Goal: Book appointment/travel/reservation

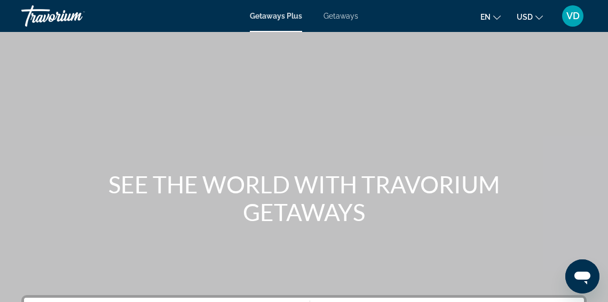
click at [339, 18] on span "Getaways" at bounding box center [340, 16] width 35 height 9
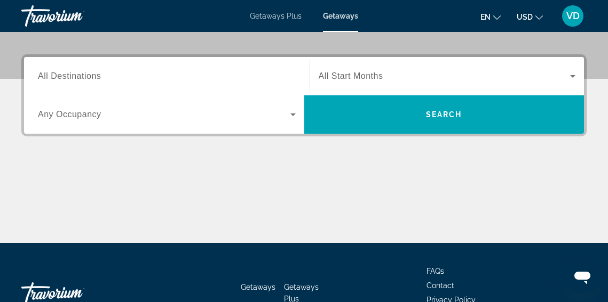
scroll to position [231, 0]
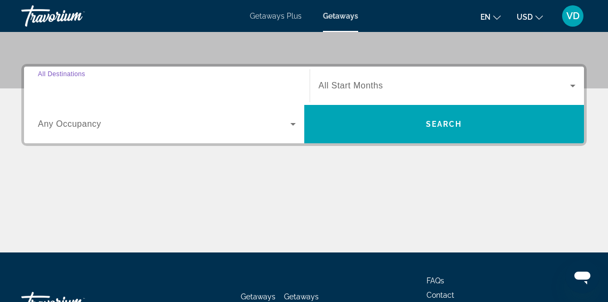
click at [122, 83] on input "Destination All Destinations" at bounding box center [167, 86] width 258 height 13
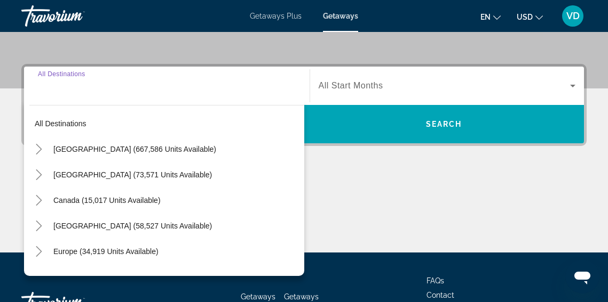
scroll to position [261, 0]
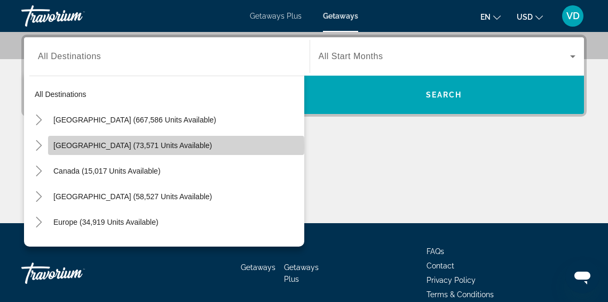
click at [76, 147] on span "[GEOGRAPHIC_DATA] (73,571 units available)" at bounding box center [132, 145] width 158 height 9
type input "**********"
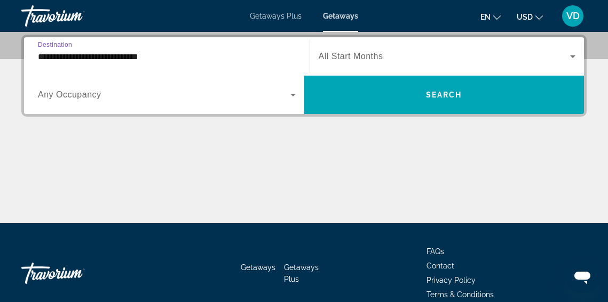
click at [291, 92] on icon "Search widget" at bounding box center [292, 95] width 13 height 13
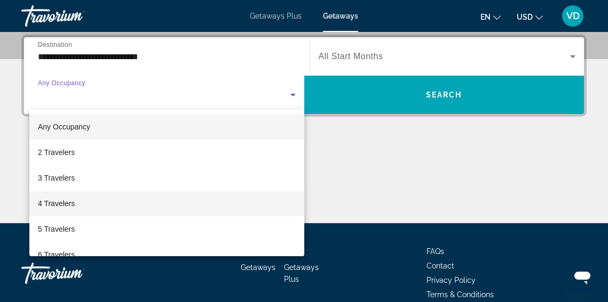
click at [230, 203] on mat-option "4 Travelers" at bounding box center [166, 204] width 275 height 26
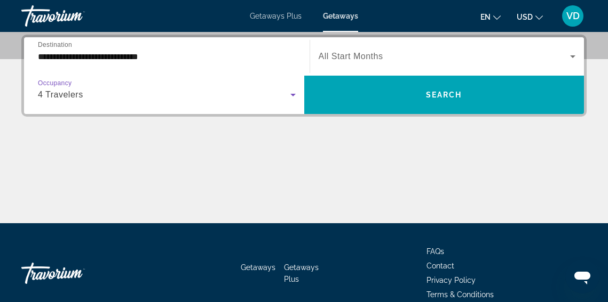
click at [293, 96] on icon "Search widget" at bounding box center [292, 95] width 5 height 3
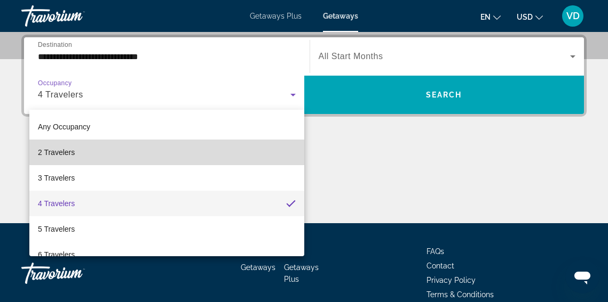
click at [267, 149] on mat-option "2 Travelers" at bounding box center [166, 153] width 275 height 26
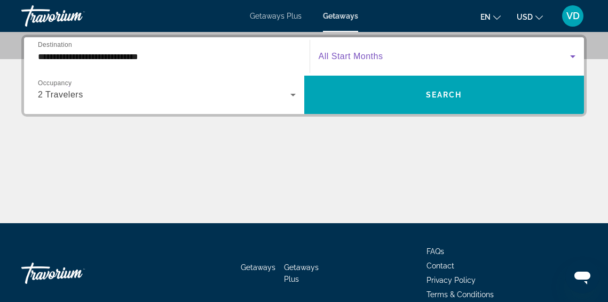
click at [576, 56] on icon "Search widget" at bounding box center [572, 56] width 13 height 13
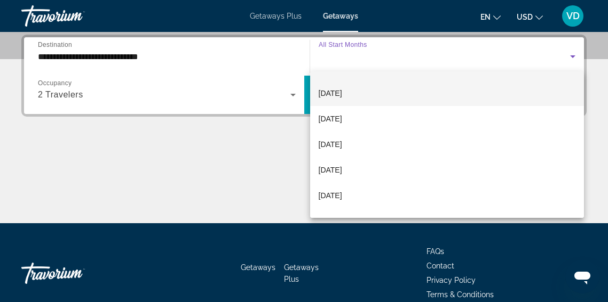
scroll to position [22, 0]
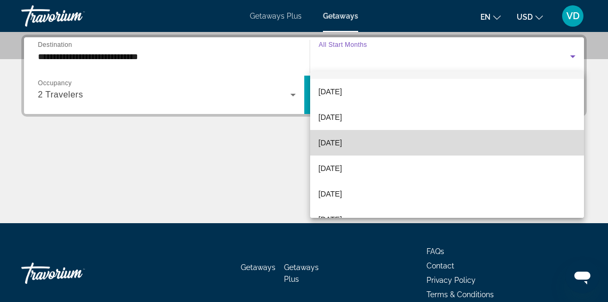
click at [382, 141] on mat-option "[DATE]" at bounding box center [447, 143] width 274 height 26
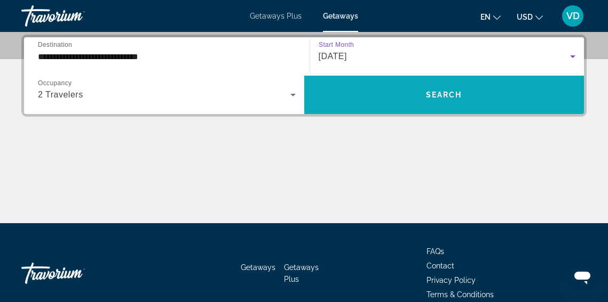
click at [444, 107] on span "Search widget" at bounding box center [444, 95] width 280 height 26
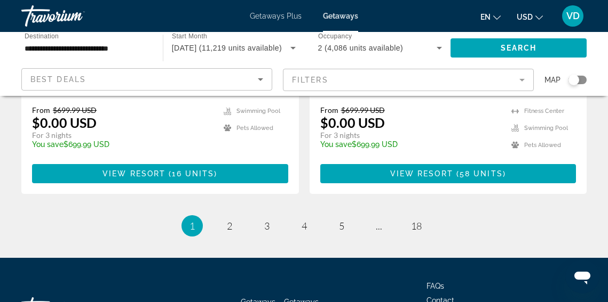
scroll to position [2215, 0]
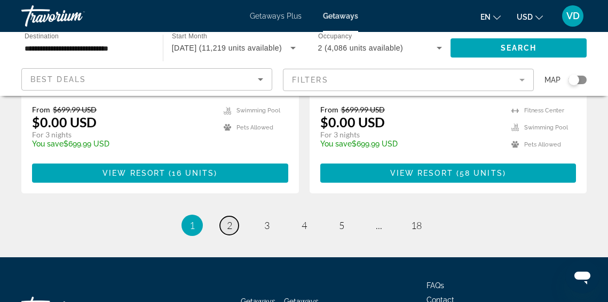
click at [228, 220] on span "2" at bounding box center [229, 226] width 5 height 12
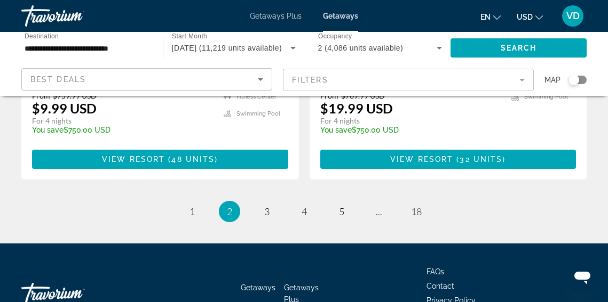
scroll to position [2213, 0]
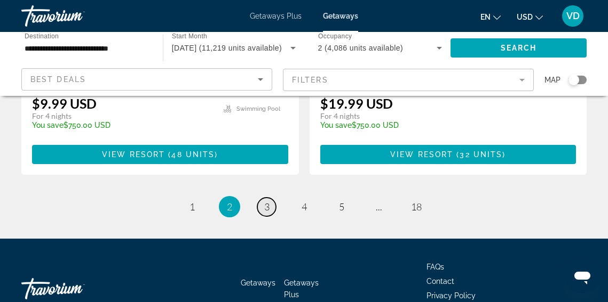
click at [264, 201] on span "3" at bounding box center [266, 207] width 5 height 12
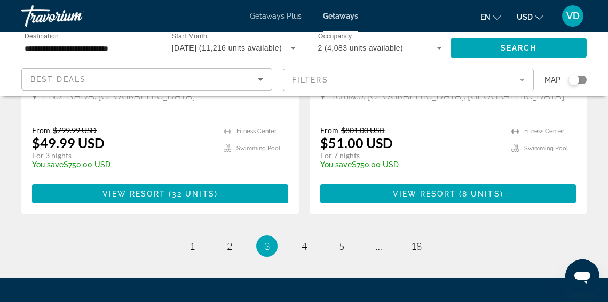
scroll to position [2247, 0]
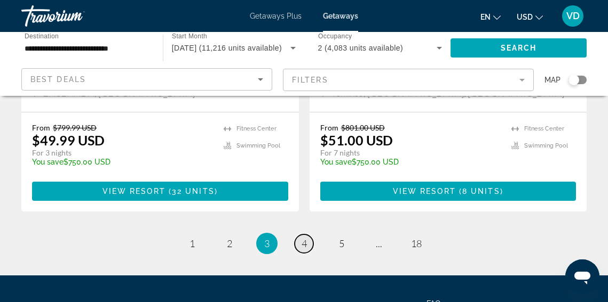
click at [301, 238] on span "4" at bounding box center [303, 244] width 5 height 12
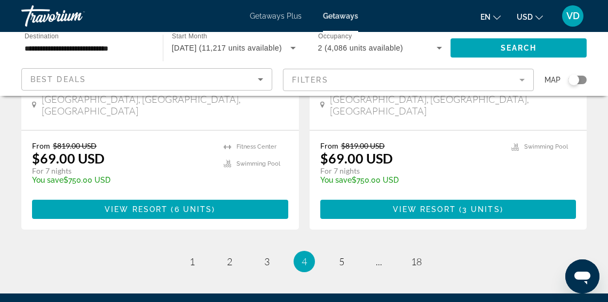
scroll to position [2167, 0]
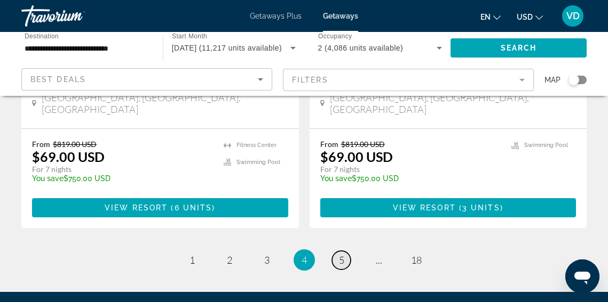
click at [345, 251] on link "page 5" at bounding box center [341, 260] width 19 height 19
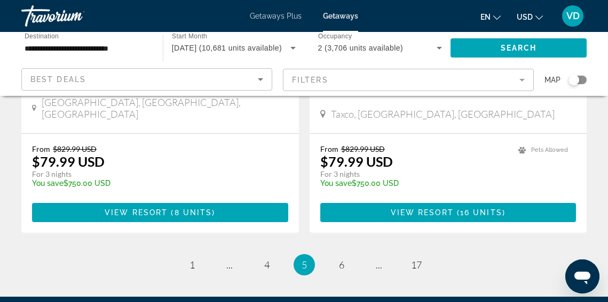
scroll to position [2204, 0]
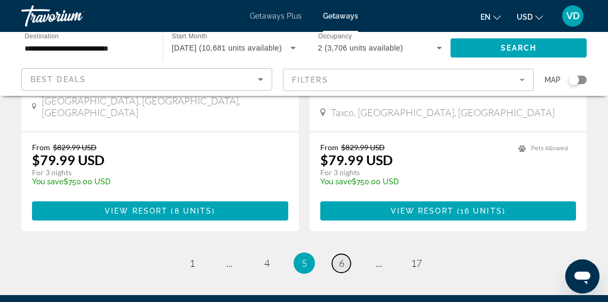
click at [337, 254] on link "page 6" at bounding box center [341, 263] width 19 height 19
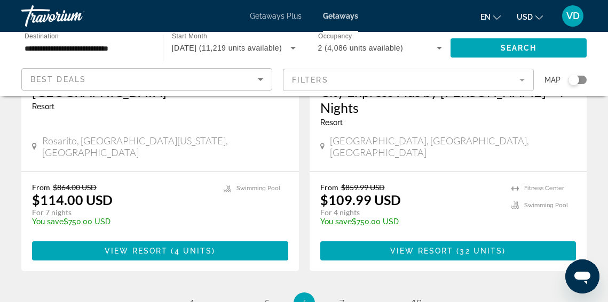
scroll to position [2261, 0]
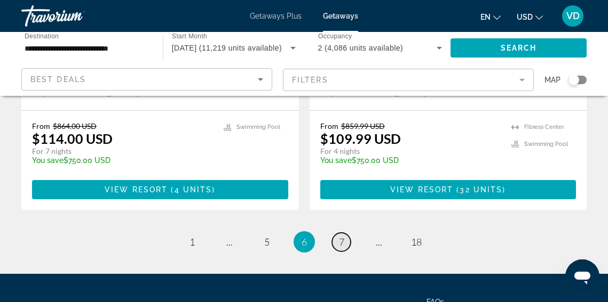
click at [338, 233] on link "page 7" at bounding box center [341, 242] width 19 height 19
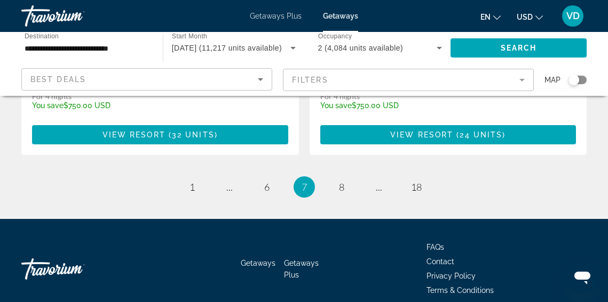
scroll to position [2261, 0]
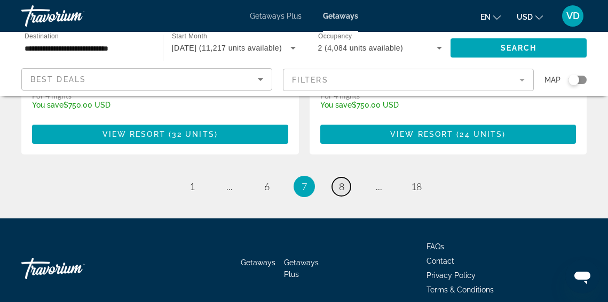
click at [340, 181] on span "8" at bounding box center [341, 187] width 5 height 12
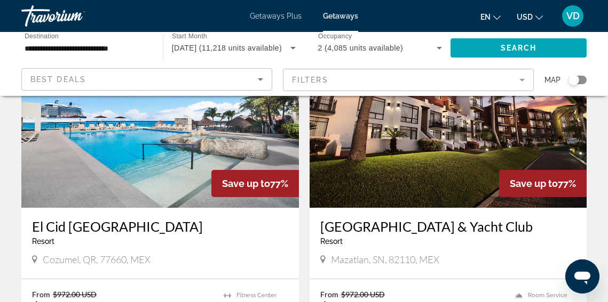
scroll to position [1707, 0]
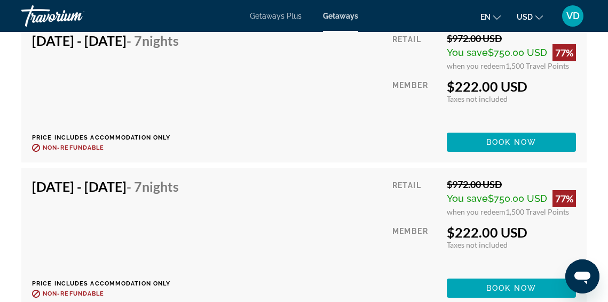
scroll to position [2706, 0]
